Goal: Navigation & Orientation: Find specific page/section

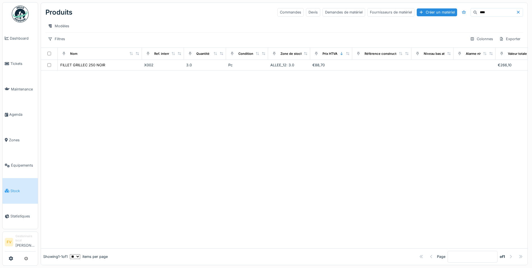
click at [15, 188] on span "Stock" at bounding box center [22, 190] width 25 height 5
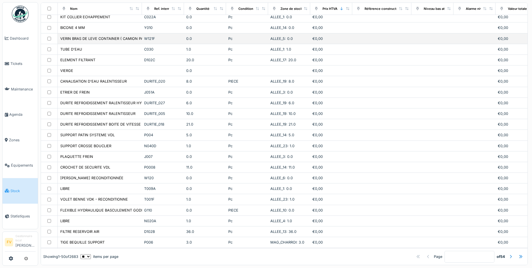
scroll to position [356, 0]
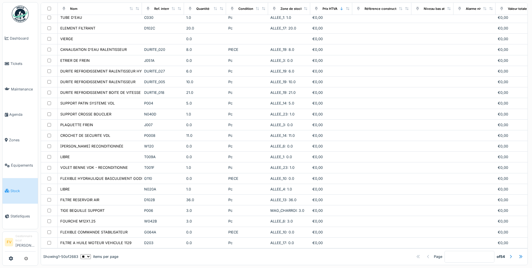
click at [445, 251] on input "*" at bounding box center [470, 257] width 50 height 12
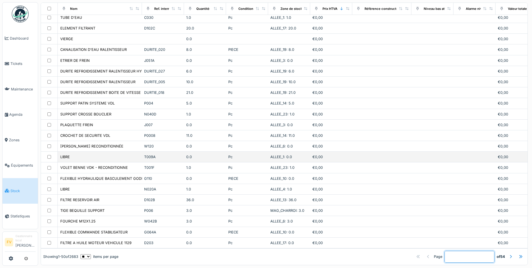
scroll to position [4, 0]
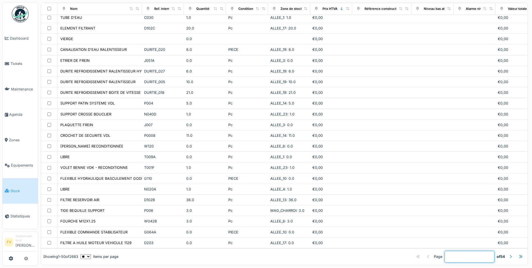
click at [509, 254] on div at bounding box center [511, 256] width 4 height 5
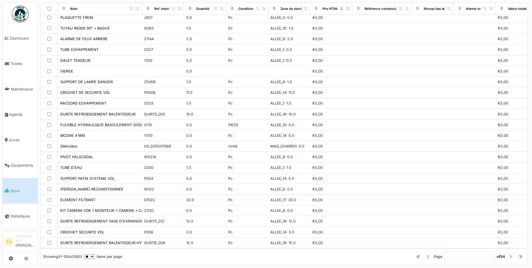
scroll to position [88, 0]
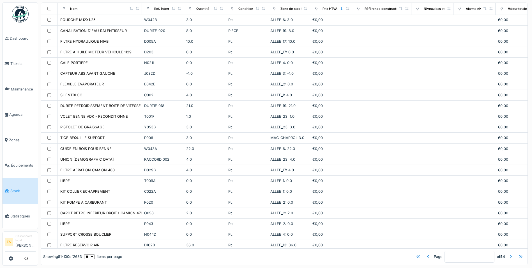
click at [509, 254] on div at bounding box center [511, 256] width 4 height 5
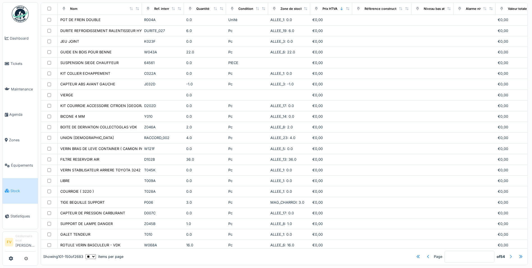
click at [509, 254] on div at bounding box center [511, 256] width 4 height 5
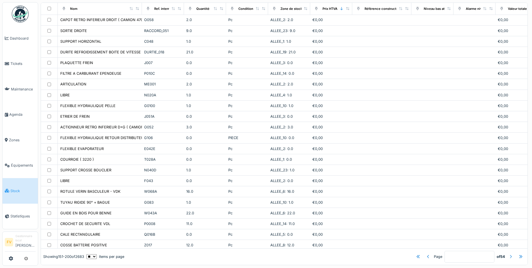
click at [509, 254] on div at bounding box center [511, 256] width 4 height 5
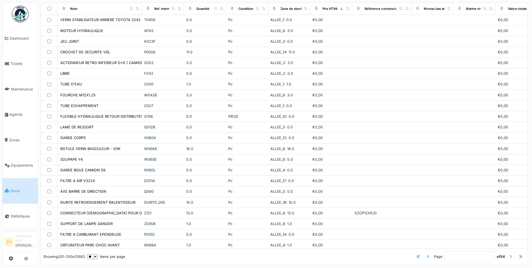
click at [509, 254] on div at bounding box center [511, 256] width 4 height 5
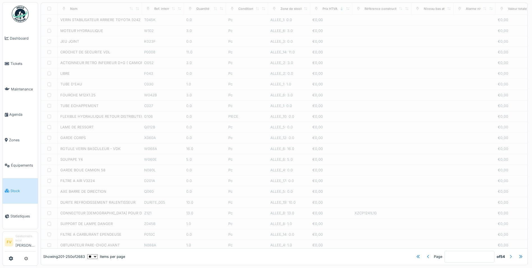
click at [509, 254] on div at bounding box center [511, 256] width 4 height 5
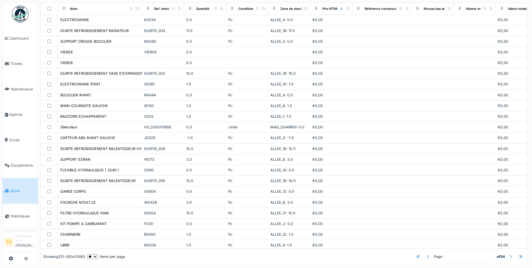
click at [509, 254] on div at bounding box center [511, 256] width 4 height 5
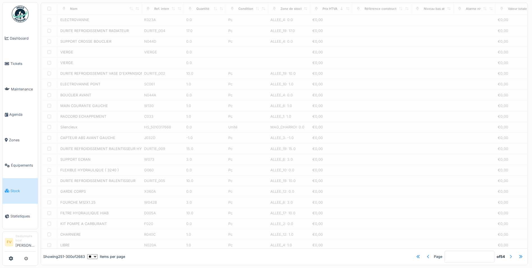
click at [509, 254] on div at bounding box center [511, 256] width 4 height 5
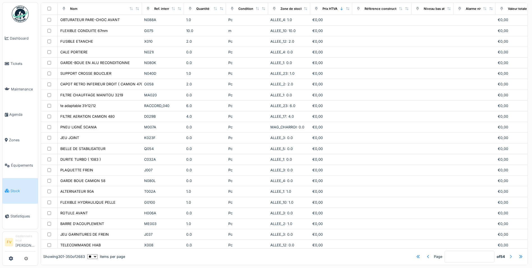
click at [509, 254] on div at bounding box center [511, 256] width 4 height 5
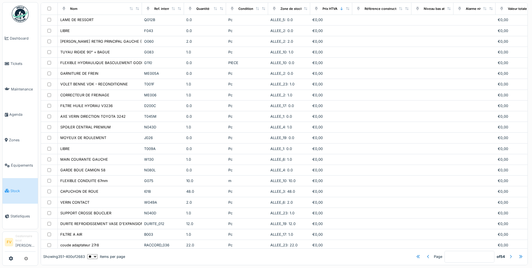
click at [509, 254] on div at bounding box center [511, 256] width 4 height 5
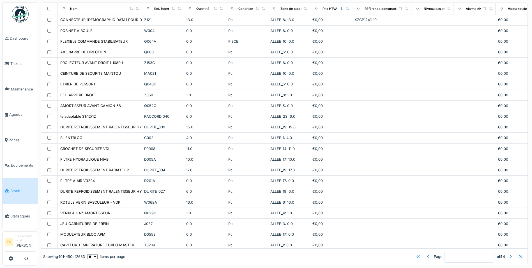
click at [509, 254] on div at bounding box center [511, 256] width 4 height 5
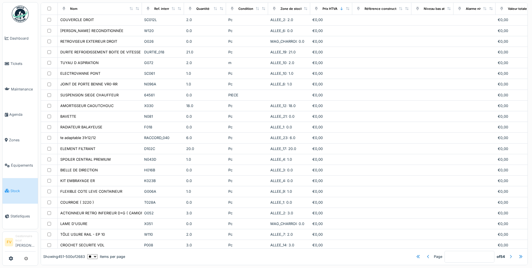
click at [509, 254] on div at bounding box center [511, 256] width 4 height 5
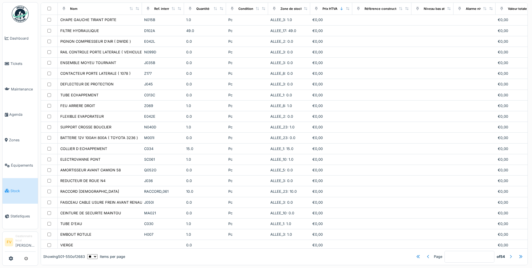
click at [509, 254] on div at bounding box center [511, 256] width 4 height 5
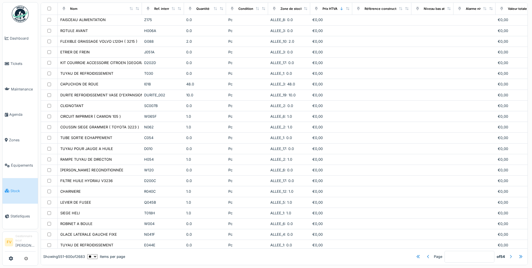
click at [509, 254] on div at bounding box center [511, 256] width 4 height 5
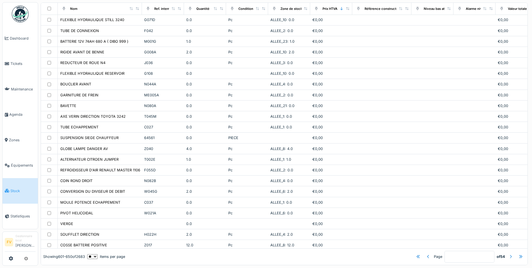
click at [509, 254] on div at bounding box center [511, 256] width 4 height 5
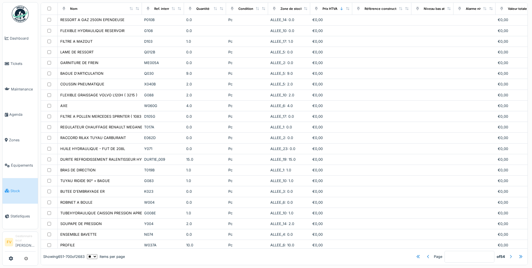
click at [509, 254] on div at bounding box center [511, 256] width 4 height 5
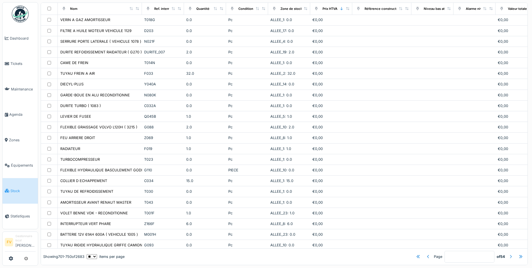
click at [509, 254] on div at bounding box center [511, 256] width 4 height 5
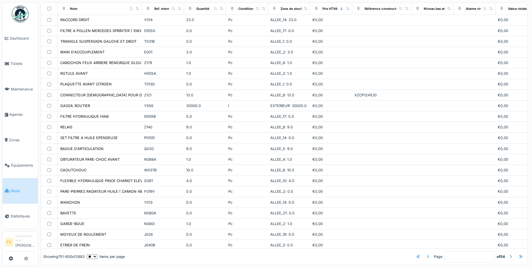
click at [509, 254] on div at bounding box center [511, 256] width 4 height 5
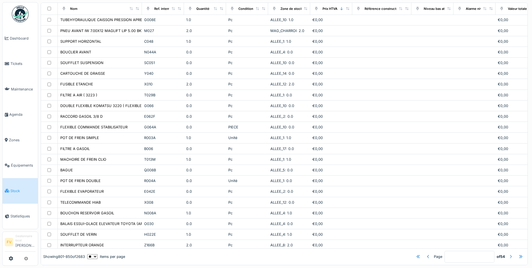
click at [509, 254] on div at bounding box center [511, 256] width 4 height 5
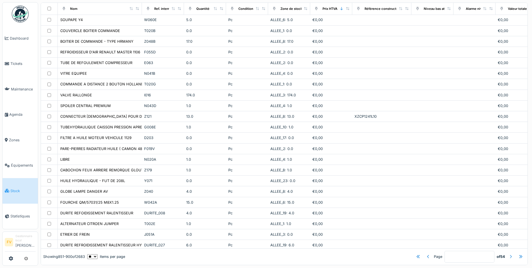
click at [509, 254] on div at bounding box center [511, 256] width 4 height 5
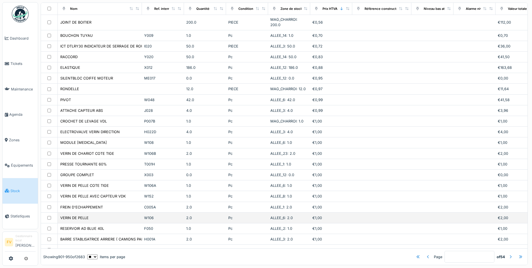
scroll to position [84, 0]
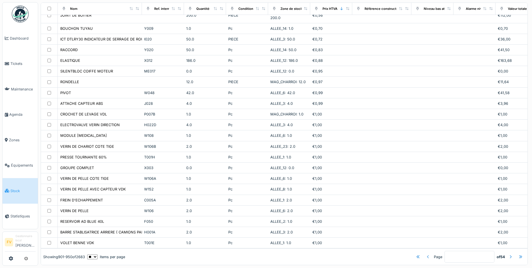
click at [426, 254] on div at bounding box center [428, 256] width 4 height 5
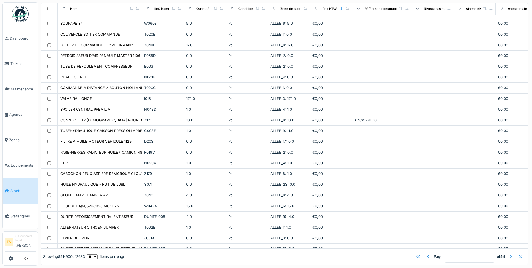
click at [509, 254] on div at bounding box center [511, 256] width 4 height 5
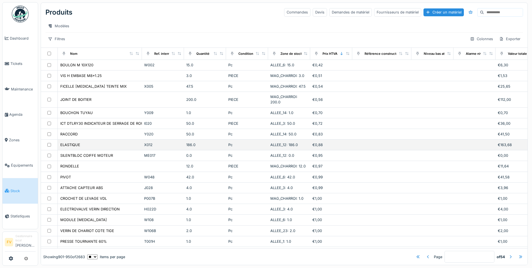
scroll to position [28, 0]
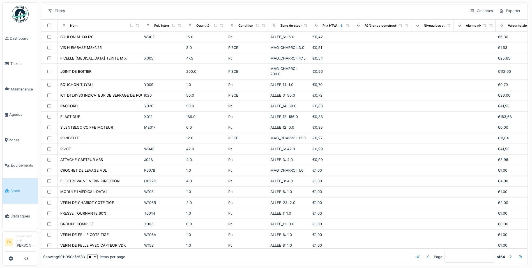
click at [426, 254] on div at bounding box center [428, 256] width 4 height 5
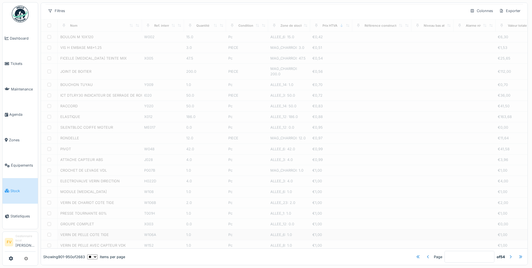
type input "**"
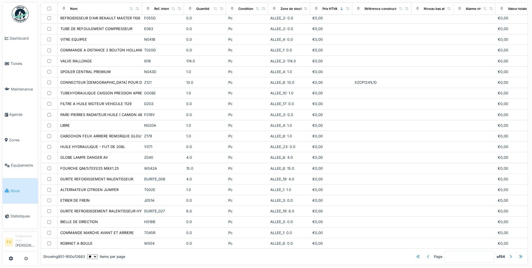
scroll to position [0, 0]
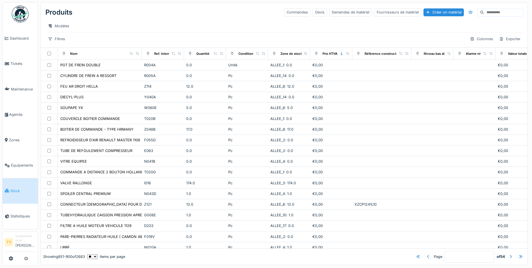
click at [227, 26] on div "Modèles" at bounding box center [284, 26] width 478 height 8
